Goal: Task Accomplishment & Management: Use online tool/utility

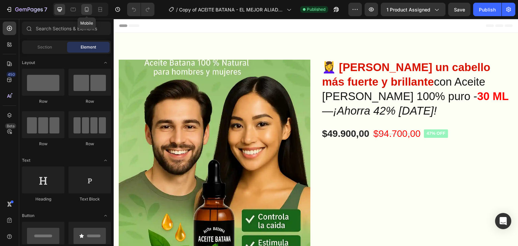
click at [90, 12] on icon at bounding box center [86, 9] width 7 height 7
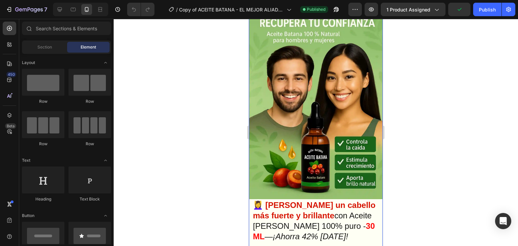
scroll to position [67, 0]
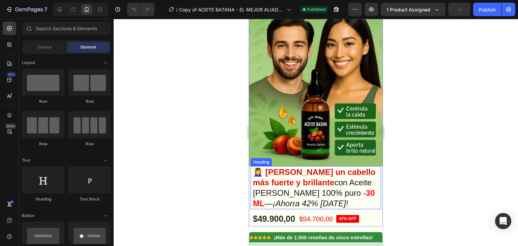
click at [302, 189] on strong "30 ML" at bounding box center [314, 199] width 122 height 20
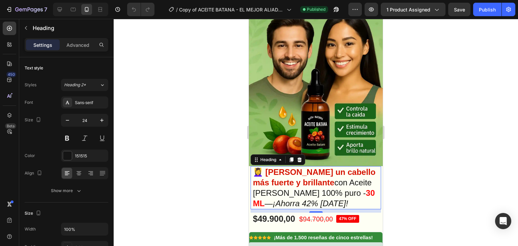
click at [367, 175] on h2 "💆‍♀️ Luce un cabello más fuerte y brillante con Aceite [PERSON_NAME] 100% puro …" at bounding box center [315, 188] width 127 height 44
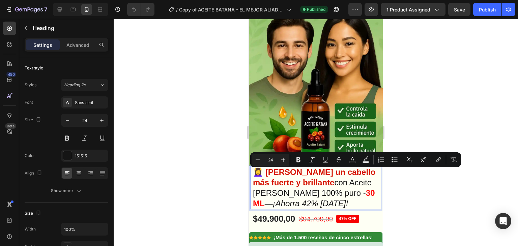
click at [369, 173] on p "💆‍♀️ Luce un cabello más fuerte y brillante con Aceite [PERSON_NAME] 100% puro …" at bounding box center [316, 188] width 126 height 42
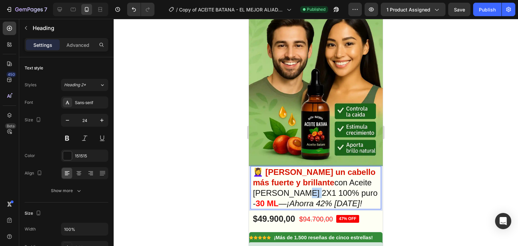
drag, startPoint x: 268, startPoint y: 184, endPoint x: 255, endPoint y: 186, distance: 13.0
click at [255, 186] on p "💆‍♀️ Luce un cabello más fuerte y brillante con Aceite [PERSON_NAME] 2X1 100% p…" at bounding box center [316, 188] width 126 height 42
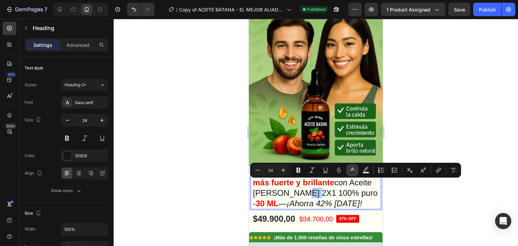
click at [352, 170] on icon "Editor contextual toolbar" at bounding box center [352, 170] width 7 height 7
type input "151515"
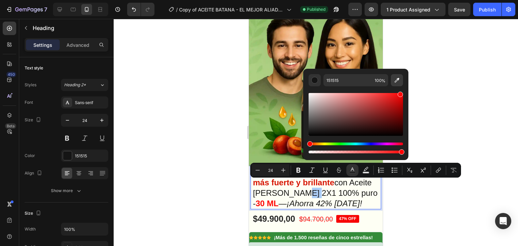
drag, startPoint x: 373, startPoint y: 123, endPoint x: 400, endPoint y: 84, distance: 47.7
click at [400, 84] on div "151515 100 %" at bounding box center [356, 114] width 94 height 81
type input "FF0A0A"
click at [432, 100] on div at bounding box center [316, 132] width 405 height 227
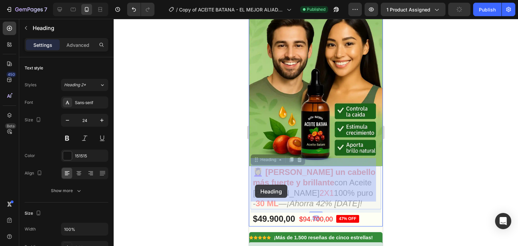
drag, startPoint x: 267, startPoint y: 184, endPoint x: 254, endPoint y: 185, distance: 13.2
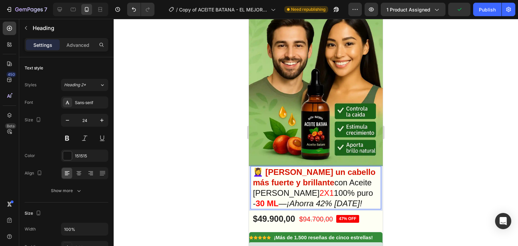
click at [320, 189] on span "2X1" at bounding box center [327, 193] width 15 height 9
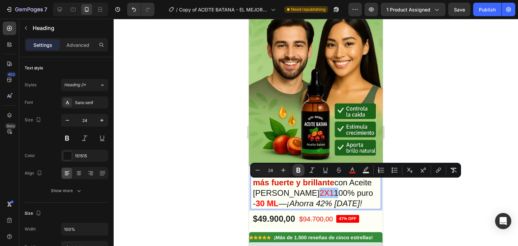
click at [297, 173] on icon "Editor contextual toolbar" at bounding box center [298, 170] width 7 height 7
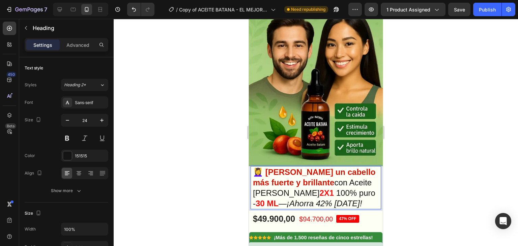
click at [304, 191] on p "💆‍♀️ Luce un cabello más fuerte y brillante con Aceite [PERSON_NAME] 2X1 100% p…" at bounding box center [316, 188] width 126 height 42
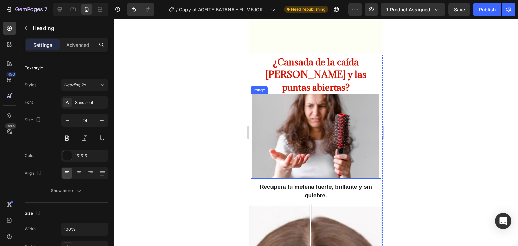
scroll to position [270, 0]
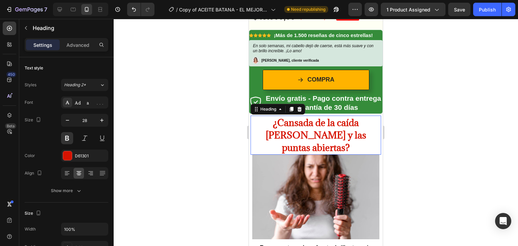
click at [308, 120] on span "¿Cansada de la caída [PERSON_NAME] y las puntas abiertas?" at bounding box center [316, 135] width 101 height 37
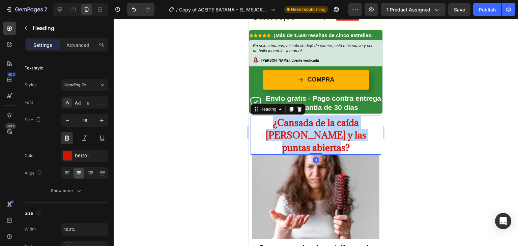
click at [308, 120] on span "¿Cansada de la caída [PERSON_NAME] y las puntas abiertas?" at bounding box center [316, 135] width 101 height 37
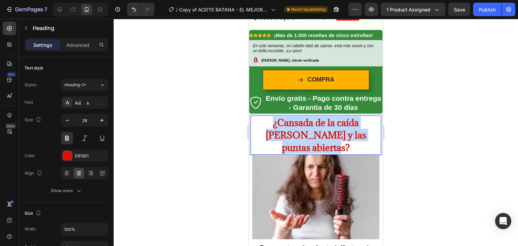
click at [308, 120] on span "¿Cansada de la caída [PERSON_NAME] y las puntas abiertas?" at bounding box center [316, 135] width 101 height 37
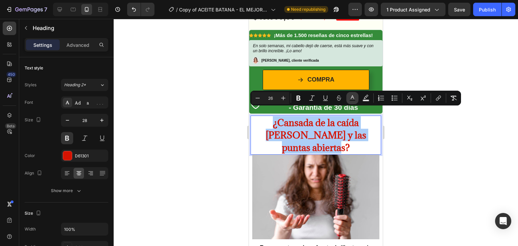
click at [354, 99] on icon "Editor contextual toolbar" at bounding box center [352, 98] width 7 height 7
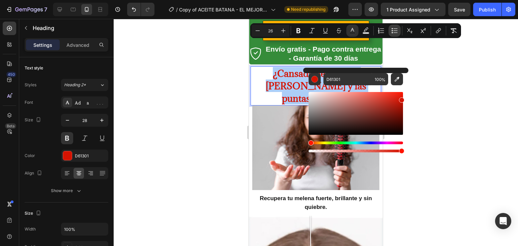
scroll to position [304, 0]
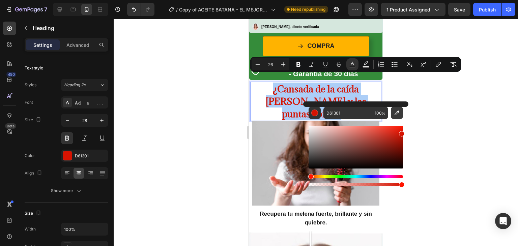
click at [400, 113] on icon "Editor contextual toolbar" at bounding box center [397, 113] width 7 height 7
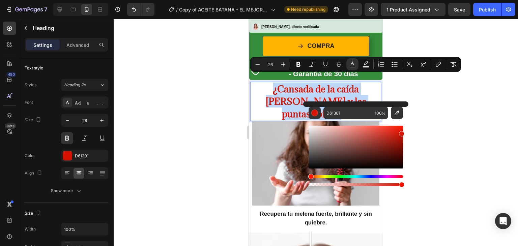
type input "358C3A"
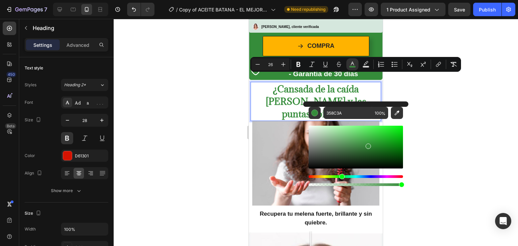
click at [492, 119] on div at bounding box center [316, 132] width 405 height 227
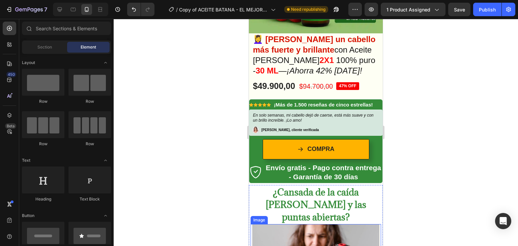
scroll to position [236, 0]
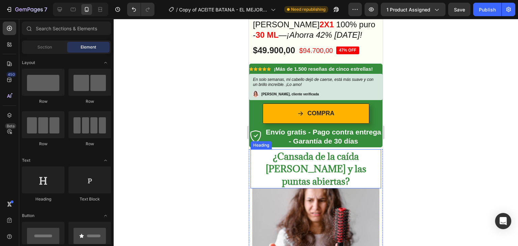
click at [299, 154] on span "¿Cansada de la caída [PERSON_NAME] y las puntas abiertas?" at bounding box center [316, 169] width 101 height 37
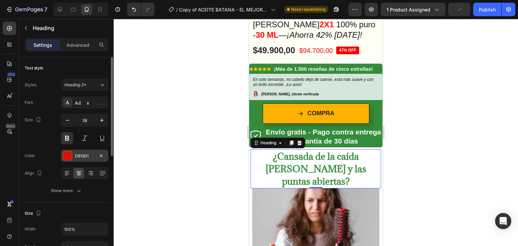
click at [79, 157] on div "D61301" at bounding box center [85, 156] width 20 height 6
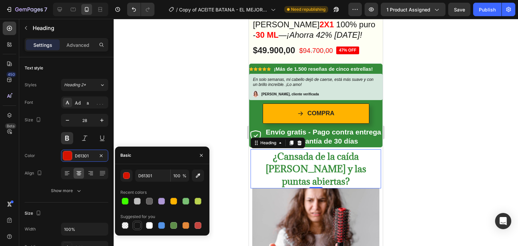
click at [138, 222] on div at bounding box center [137, 226] width 8 height 8
type input "151515"
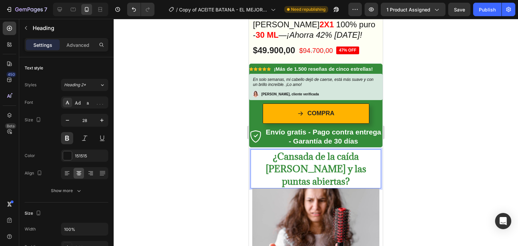
click at [300, 159] on span "¿Cansada de la caída [PERSON_NAME] y las puntas abiertas?" at bounding box center [316, 169] width 101 height 37
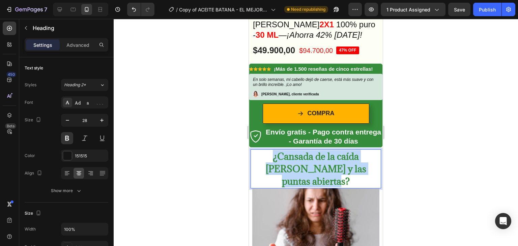
click at [300, 159] on span "¿Cansada de la caída [PERSON_NAME] y las puntas abiertas?" at bounding box center [316, 169] width 101 height 37
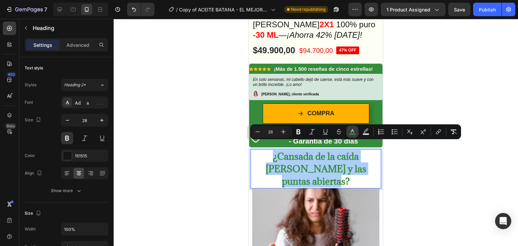
click at [353, 130] on icon "Editor contextual toolbar" at bounding box center [352, 131] width 3 height 4
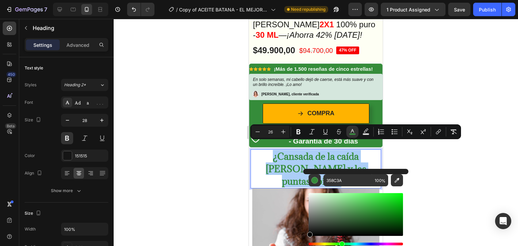
drag, startPoint x: 314, startPoint y: 230, endPoint x: 303, endPoint y: 243, distance: 16.5
click at [303, 243] on div "358C3A 100 %" at bounding box center [355, 212] width 105 height 86
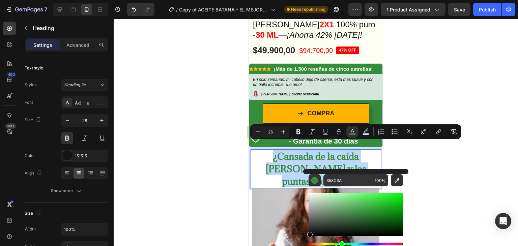
type input "000000"
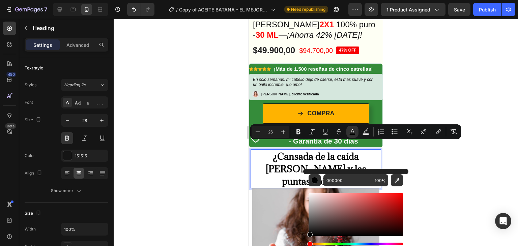
click at [217, 191] on div at bounding box center [316, 132] width 405 height 227
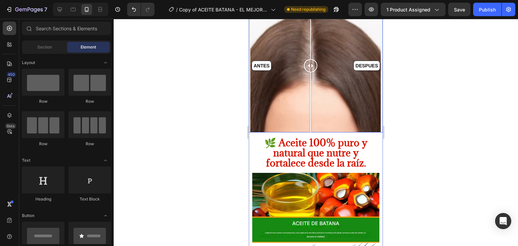
scroll to position [540, 0]
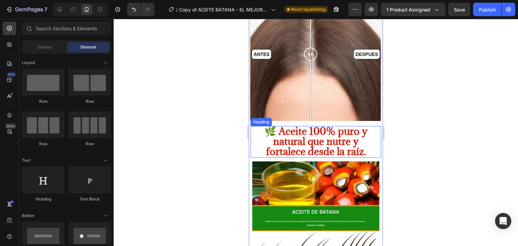
click at [313, 125] on span "🌿 Aceite 100% puro y natural que nutre y fortalece desde la raíz." at bounding box center [316, 141] width 103 height 33
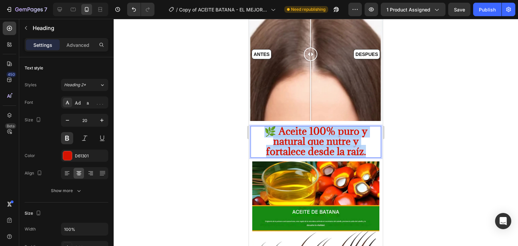
click at [313, 125] on span "🌿 Aceite 100% puro y natural que nutre y fortalece desde la raíz." at bounding box center [316, 141] width 103 height 33
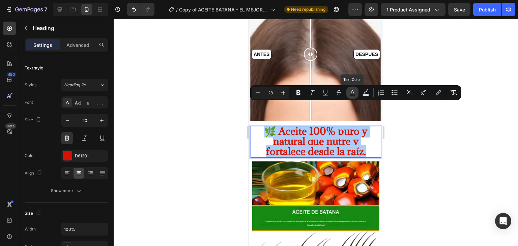
click at [353, 95] on rect "Editor contextual toolbar" at bounding box center [353, 95] width 6 height 2
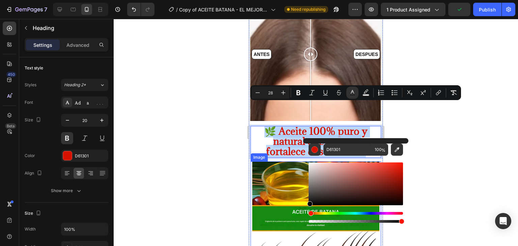
type input "050505"
drag, startPoint x: 568, startPoint y: 198, endPoint x: 298, endPoint y: 218, distance: 270.3
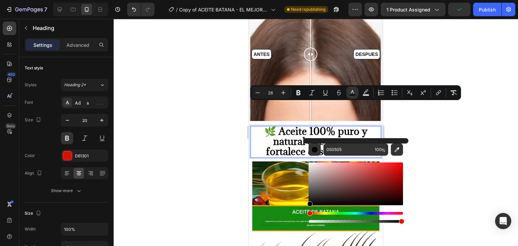
click at [214, 162] on div at bounding box center [316, 132] width 405 height 227
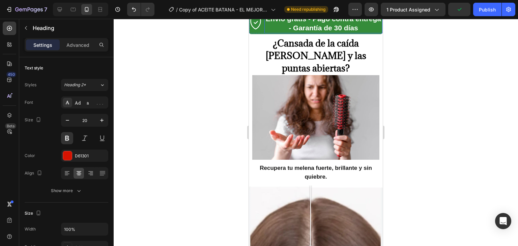
scroll to position [236, 0]
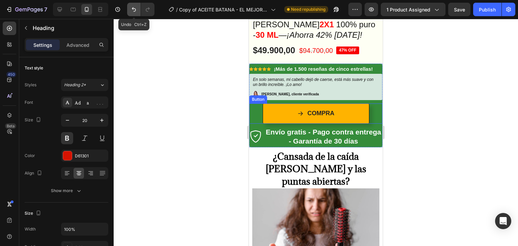
click at [138, 9] on button "Undo/Redo" at bounding box center [133, 9] width 13 height 13
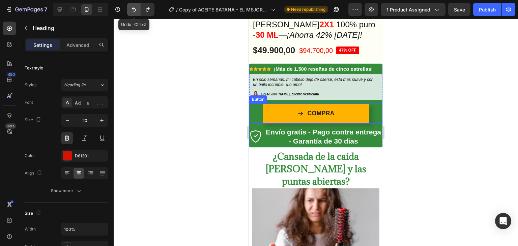
click at [138, 9] on button "Undo/Redo" at bounding box center [133, 9] width 13 height 13
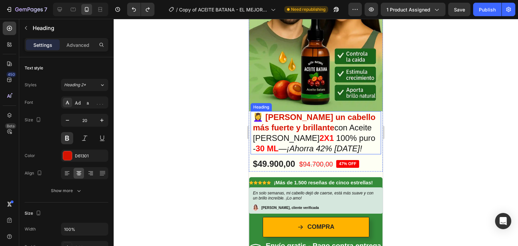
scroll to position [135, 0]
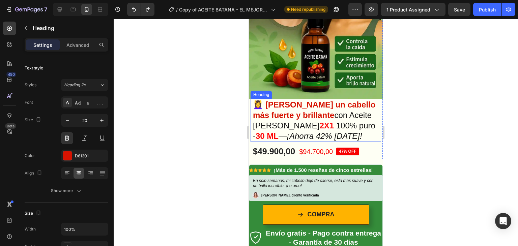
click at [283, 100] on strong "[PERSON_NAME] un cabello más fuerte y brillante" at bounding box center [314, 110] width 122 height 20
click at [297, 100] on strong "[PERSON_NAME] un cabello más fuerte y brillante" at bounding box center [314, 110] width 122 height 20
click at [263, 100] on p "💆‍♀️ Luce un cabello más fuerte y brillante con Aceite [PERSON_NAME] 2X1 100% p…" at bounding box center [316, 121] width 126 height 42
drag, startPoint x: 269, startPoint y: 96, endPoint x: 265, endPoint y: 97, distance: 3.5
click at [266, 100] on span "[PERSON_NAME] un cabello más fuerte y brillante" at bounding box center [314, 110] width 122 height 20
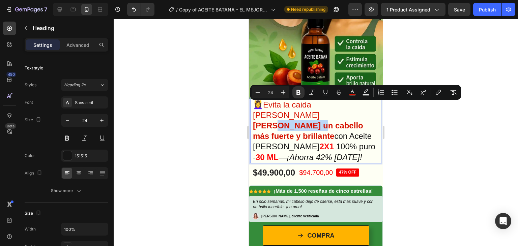
drag, startPoint x: 274, startPoint y: 107, endPoint x: 313, endPoint y: 110, distance: 39.3
click at [313, 121] on strong "[PERSON_NAME] un cabello más fuerte y brillante" at bounding box center [308, 131] width 110 height 20
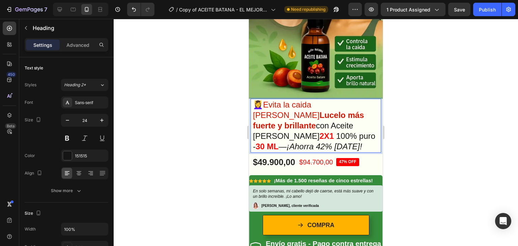
click at [314, 102] on p "💆‍♀️ Evita la caida [PERSON_NAME] Lucelo más fuerte y brillante con Aceite [PER…" at bounding box center [316, 126] width 126 height 53
click at [307, 100] on span "Evita la caida [PERSON_NAME] Lucelo más fuerte y brillante" at bounding box center [308, 115] width 111 height 30
click at [249, 19] on lt-span "caída" at bounding box center [249, 19] width 0 height 0
click at [267, 111] on strong "Lucelo más fuerte y brillante" at bounding box center [308, 121] width 111 height 20
click at [249, 19] on lt-span "Lúcelo" at bounding box center [249, 19] width 0 height 0
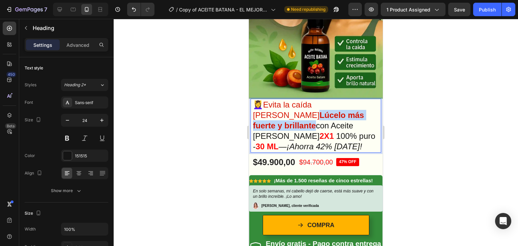
drag, startPoint x: 365, startPoint y: 106, endPoint x: 253, endPoint y: 107, distance: 111.4
click at [252, 108] on h2 "💆‍♀️ Evita la caída [PERSON_NAME] Lúcelo más fuerte y brillante con Aceite [PER…" at bounding box center [315, 126] width 127 height 54
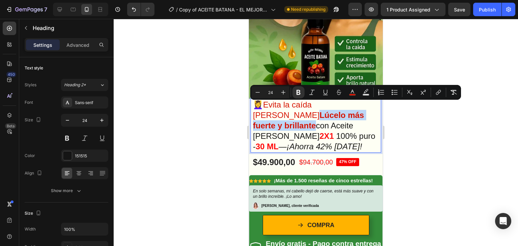
click at [266, 112] on p "💆‍♀️ Evita la caída [PERSON_NAME] Lúcelo más fuerte y brillante con Aceite [PER…" at bounding box center [316, 126] width 126 height 53
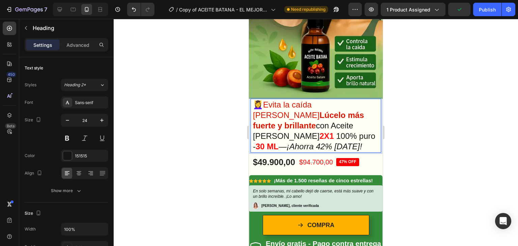
click at [347, 142] on icon "¡Ahorra 42% [DATE]!" at bounding box center [325, 146] width 76 height 9
click at [221, 89] on div at bounding box center [316, 132] width 405 height 227
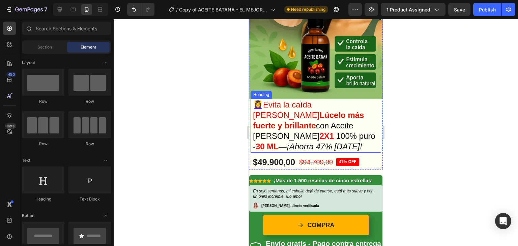
click at [304, 100] on span "Evita la caída [PERSON_NAME] Lúcelo más fuerte y brillante" at bounding box center [308, 115] width 111 height 30
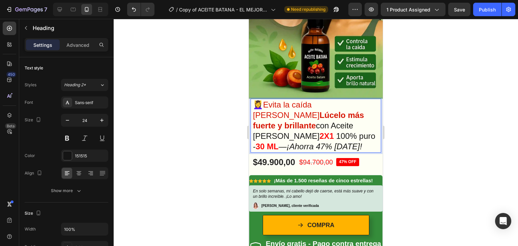
click at [322, 100] on span "Evita la caída [PERSON_NAME] Lúcelo más fuerte y brillante" at bounding box center [308, 115] width 111 height 30
click at [323, 100] on span "Evita la caída [PERSON_NAME] Lúcelo más fuerte y brillante" at bounding box center [308, 115] width 111 height 30
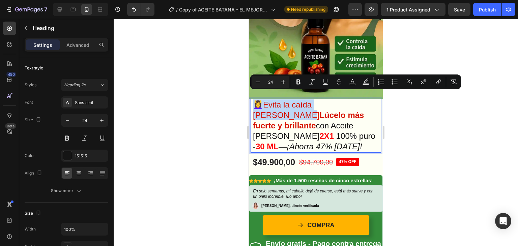
drag, startPoint x: 355, startPoint y: 96, endPoint x: 256, endPoint y: 97, distance: 98.9
click at [254, 100] on p "💆‍♀️ Evita la caída [PERSON_NAME] Lúcelo más fuerte y brillante con Aceite [PER…" at bounding box center [316, 126] width 126 height 53
click at [297, 82] on icon "Editor contextual toolbar" at bounding box center [299, 82] width 4 height 5
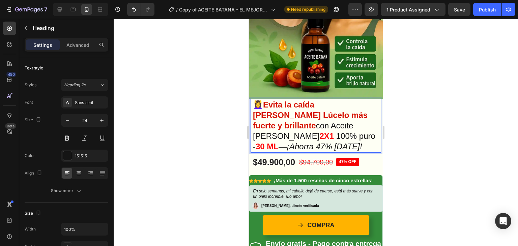
click at [301, 111] on strong "Lúcelo más fuerte y brillante" at bounding box center [310, 121] width 115 height 20
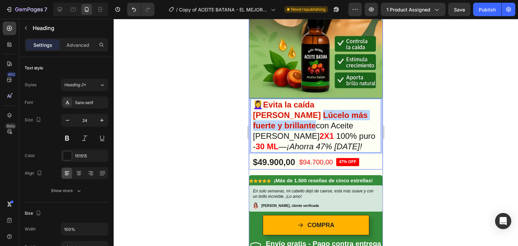
drag, startPoint x: 364, startPoint y: 107, endPoint x: 250, endPoint y: 106, distance: 114.7
click at [250, 106] on div "💆‍♀️ Evita la caída [PERSON_NAME] Lúcelo más fuerte y brillante con Aceite [PER…" at bounding box center [316, 134] width 134 height 71
click at [291, 111] on strong "Lúcelo más fuerte y brillante" at bounding box center [310, 121] width 115 height 20
drag, startPoint x: 253, startPoint y: 106, endPoint x: 372, endPoint y: 107, distance: 118.4
click at [372, 107] on p "💆‍♀️ Evita la caída [PERSON_NAME] Lúcelo más fuerte y brillante con Aceite [PER…" at bounding box center [316, 126] width 126 height 53
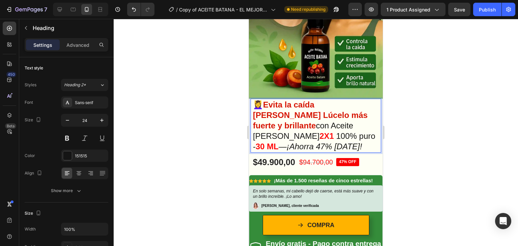
drag, startPoint x: 304, startPoint y: 110, endPoint x: 273, endPoint y: 121, distance: 33.1
click at [273, 121] on p "💆‍♀️ Evita la caída [PERSON_NAME] Lúcelo más fuerte y brillante con Aceite [PER…" at bounding box center [316, 126] width 126 height 53
click at [262, 111] on strong "Lúcelo más fuerte y brillante" at bounding box center [310, 121] width 115 height 20
click at [255, 111] on strong "Lúcelo más fuerte y brillante" at bounding box center [310, 121] width 115 height 20
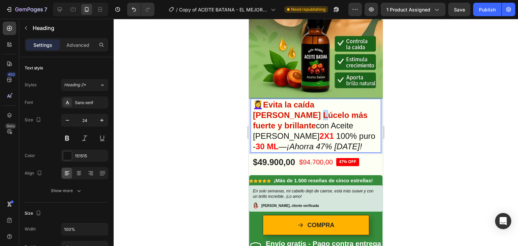
click at [253, 111] on strong "Lúcelo más fuerte y brillante" at bounding box center [310, 121] width 115 height 20
click at [255, 111] on strong "Lúcelo más fuerte y brillante" at bounding box center [310, 121] width 115 height 20
click at [363, 109] on p "💆‍♀️ Evita la caída [PERSON_NAME] Lúcelo más fuerte y brillante con Aceite [PER…" at bounding box center [316, 126] width 126 height 53
drag, startPoint x: 359, startPoint y: 108, endPoint x: 255, endPoint y: 111, distance: 104.0
click at [255, 111] on strong "Lúcelo más fuerte y brillante" at bounding box center [310, 121] width 115 height 20
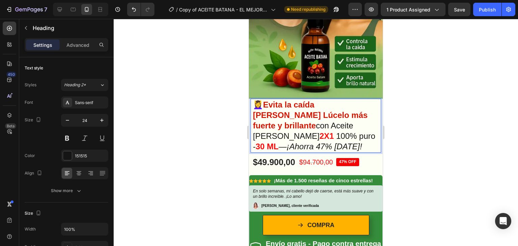
click at [302, 116] on p "💆‍♀️ Evita la caída [PERSON_NAME] Lúcelo más fuerte y brillante con Aceite [PER…" at bounding box center [316, 126] width 126 height 53
click at [313, 120] on p "💆‍♀️ Evita la caída [PERSON_NAME] Lúcelo más fuerte y brillante con Aceite [PER…" at bounding box center [316, 126] width 126 height 53
drag, startPoint x: 320, startPoint y: 127, endPoint x: 316, endPoint y: 127, distance: 4.7
click at [316, 142] on icon "¡Ahorra 47% [DATE]!" at bounding box center [325, 146] width 76 height 9
click at [315, 115] on p "💆‍♀️ Evita la caída [PERSON_NAME] Lúcelo más fuerte y brillante con Aceite [PER…" at bounding box center [316, 126] width 126 height 53
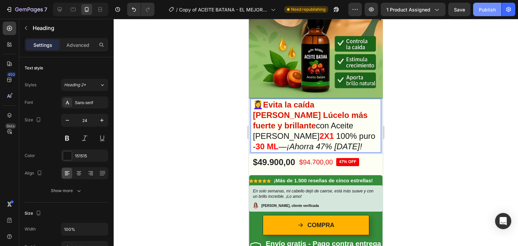
click at [482, 9] on div "Publish" at bounding box center [487, 9] width 17 height 7
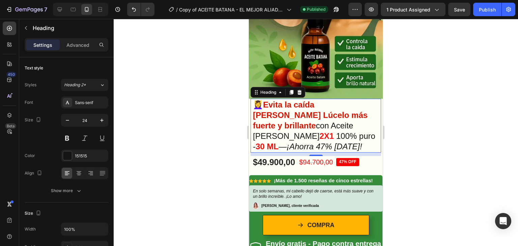
click at [441, 70] on div at bounding box center [316, 132] width 405 height 227
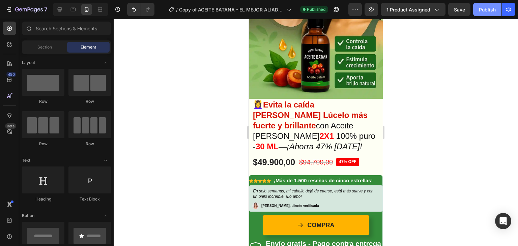
click at [489, 6] on div "Publish" at bounding box center [487, 9] width 17 height 7
